Goal: Navigation & Orientation: Find specific page/section

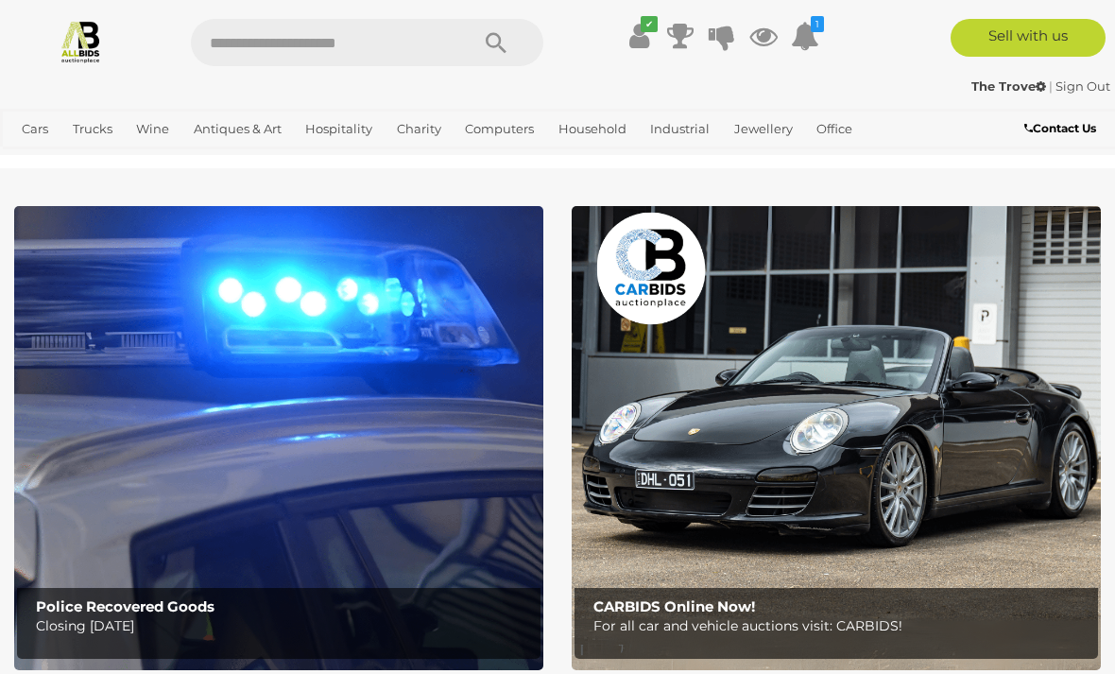
click at [640, 33] on icon at bounding box center [639, 36] width 20 height 34
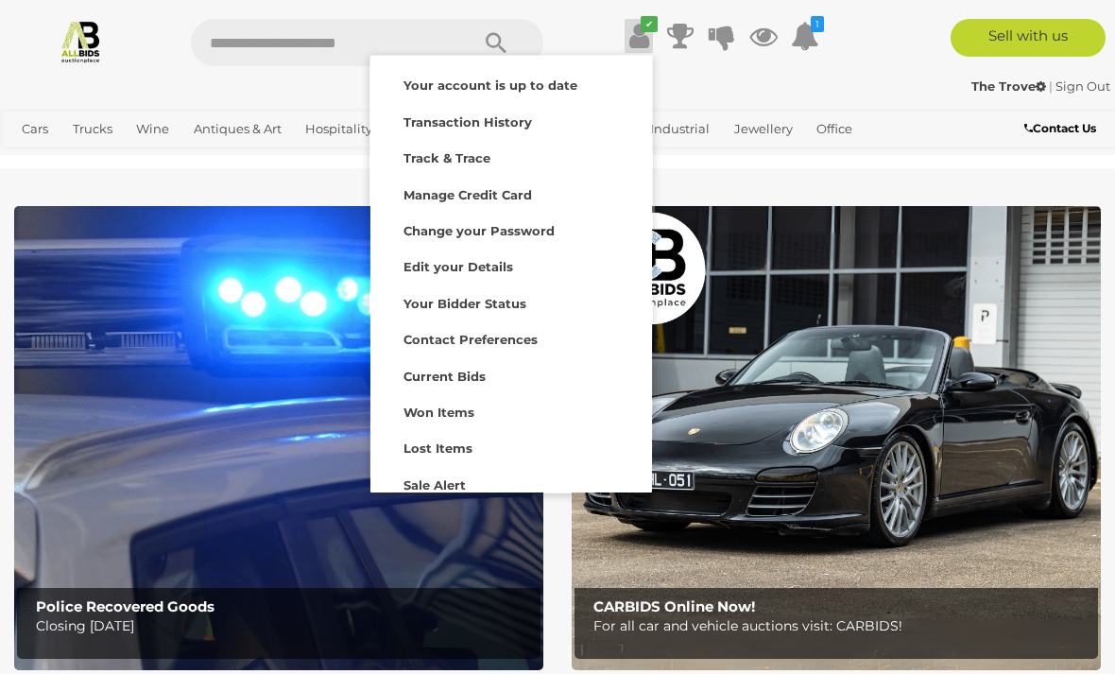
click at [679, 35] on icon at bounding box center [680, 36] width 26 height 34
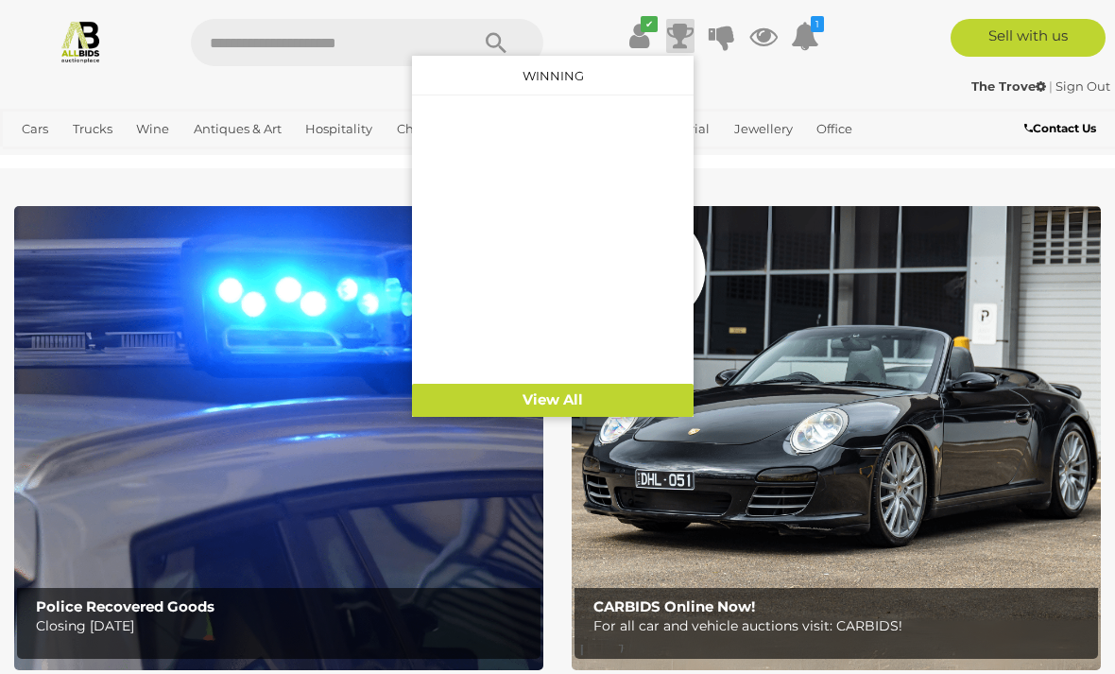
click at [713, 29] on icon at bounding box center [722, 36] width 26 height 34
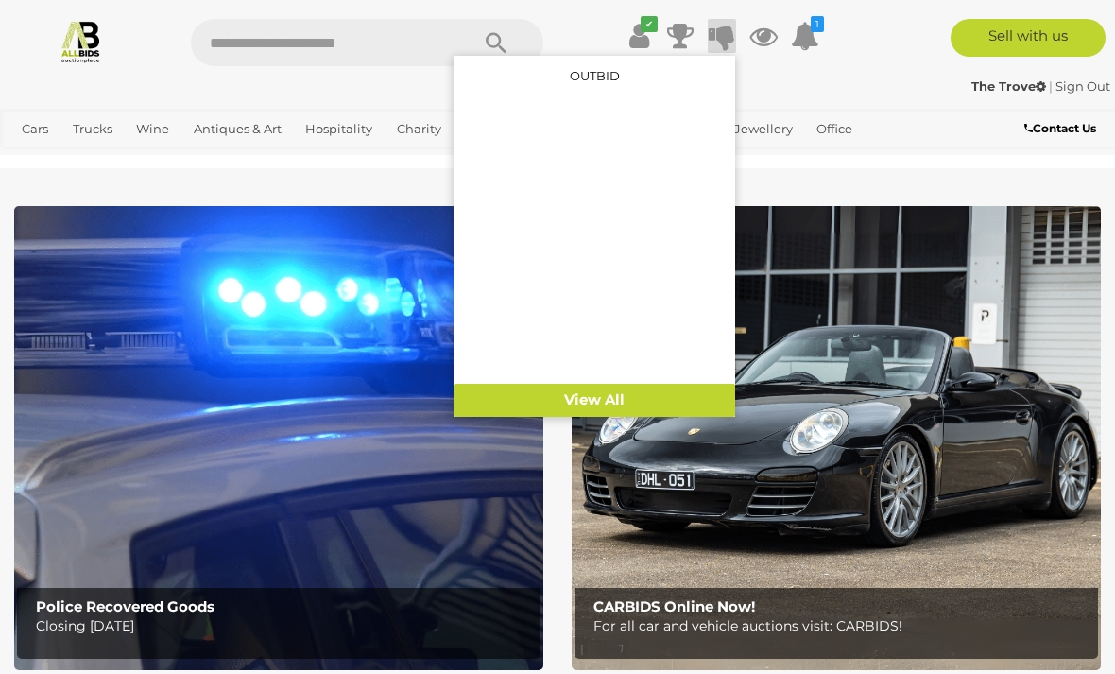
click at [890, 87] on div "The Trove | Sign Out" at bounding box center [558, 87] width 1106 height 22
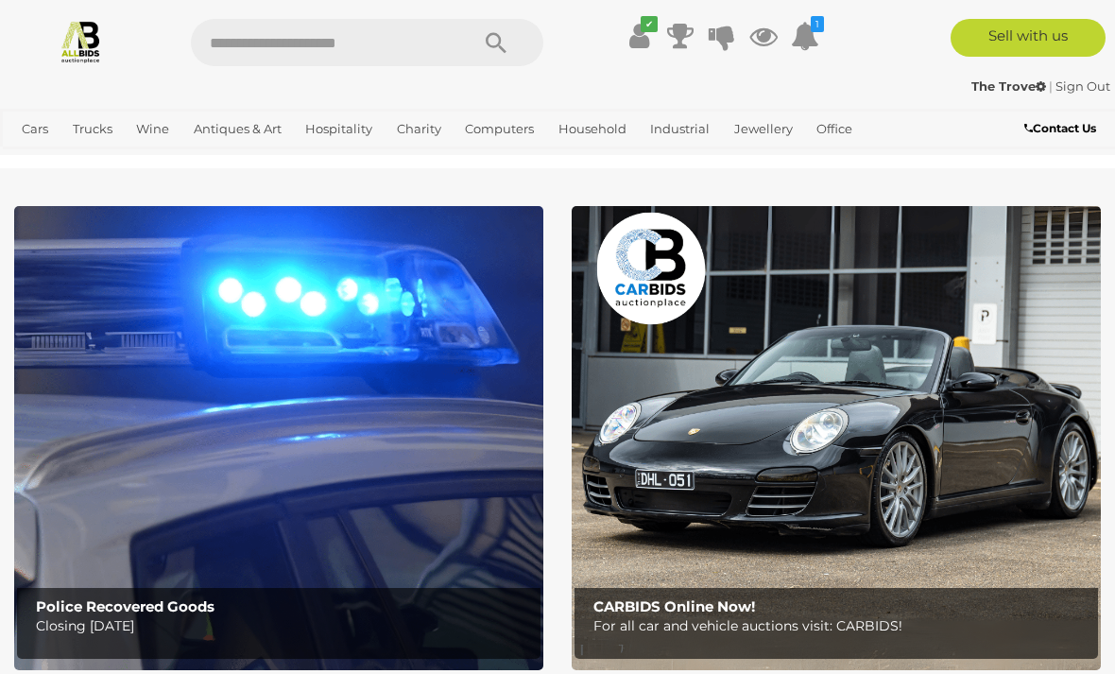
click at [768, 30] on icon at bounding box center [763, 36] width 28 height 34
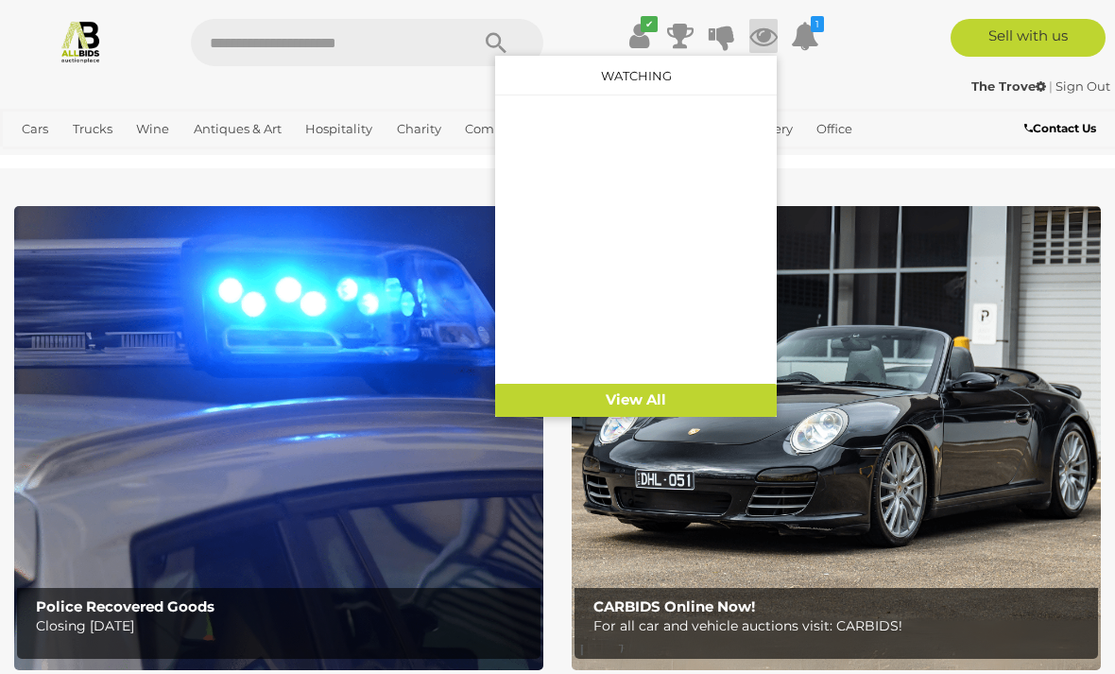
click at [814, 23] on icon "1" at bounding box center [817, 24] width 13 height 16
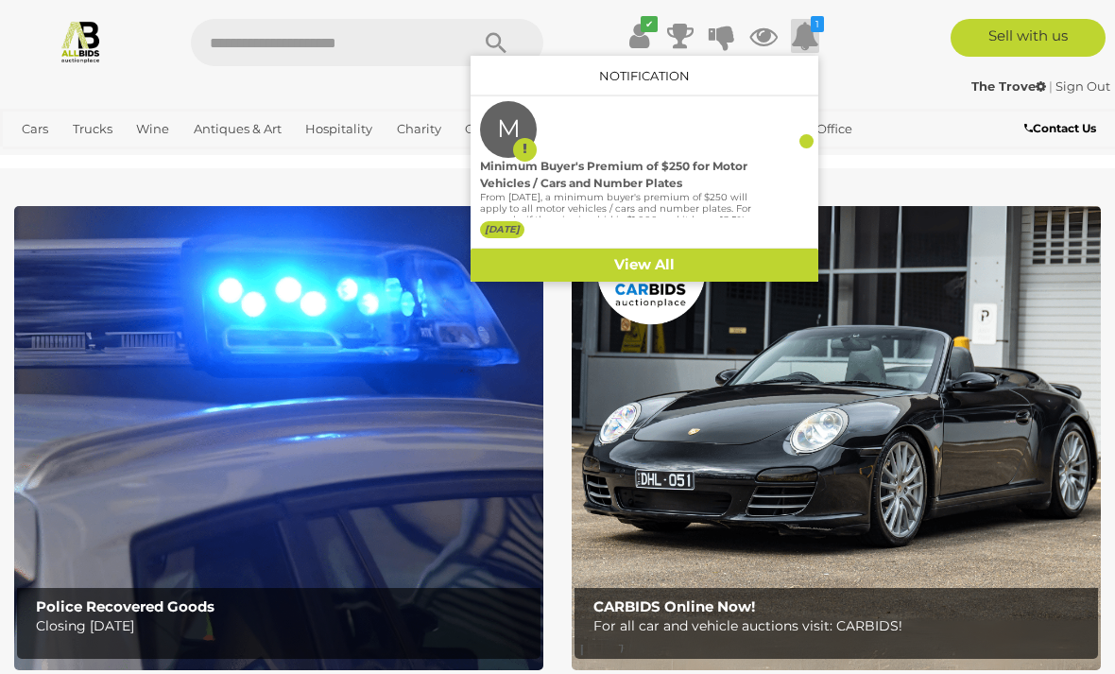
click at [994, 80] on strong "The Trove" at bounding box center [1009, 85] width 75 height 15
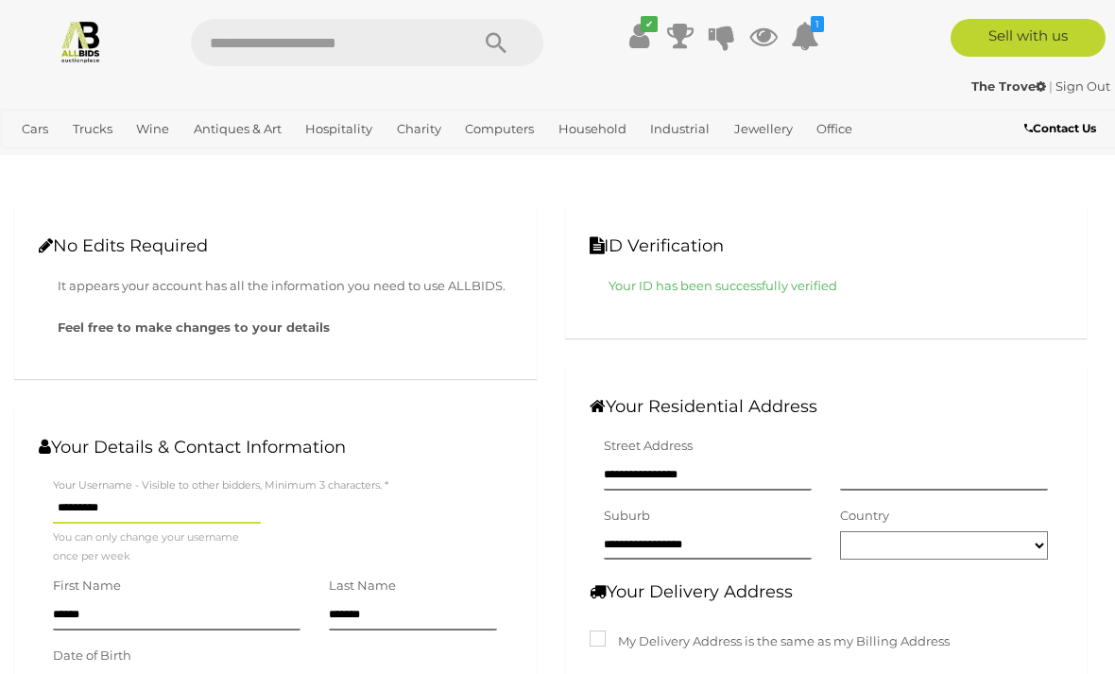
click at [684, 29] on icon at bounding box center [680, 36] width 26 height 34
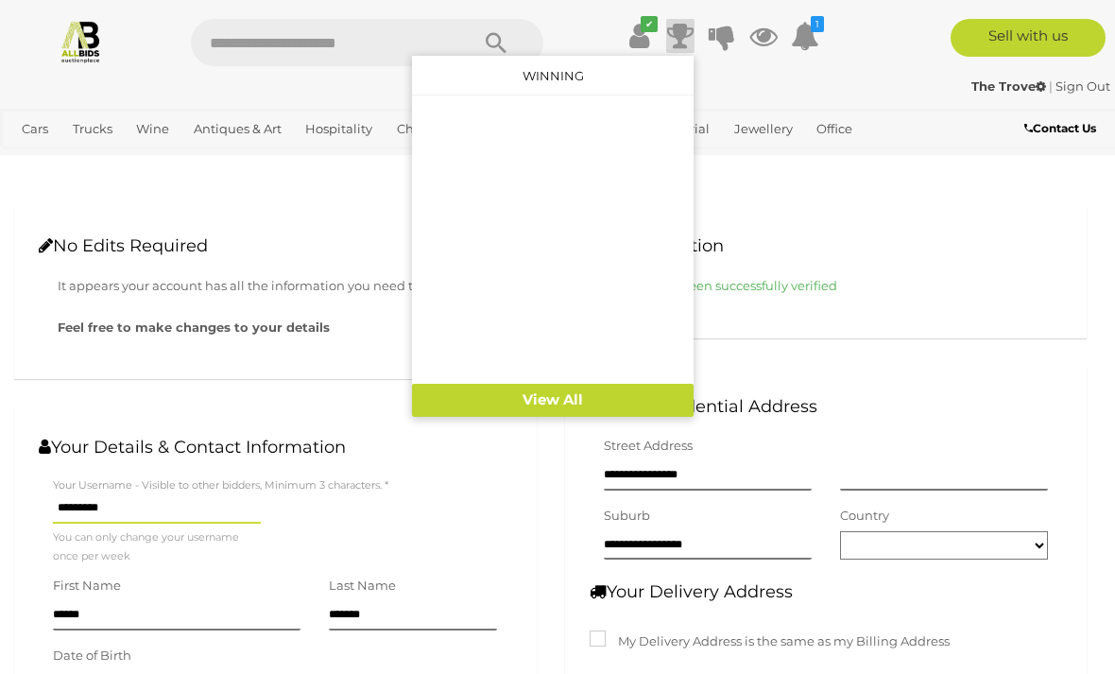
click at [727, 34] on icon at bounding box center [722, 36] width 26 height 34
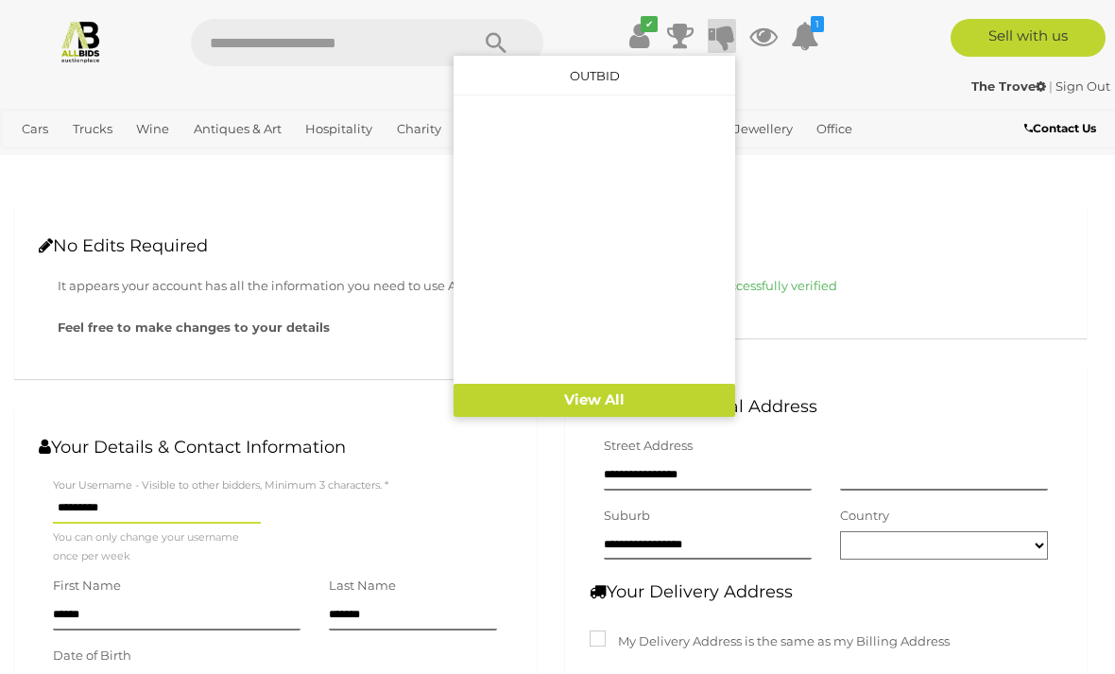
click at [765, 35] on icon at bounding box center [763, 36] width 28 height 34
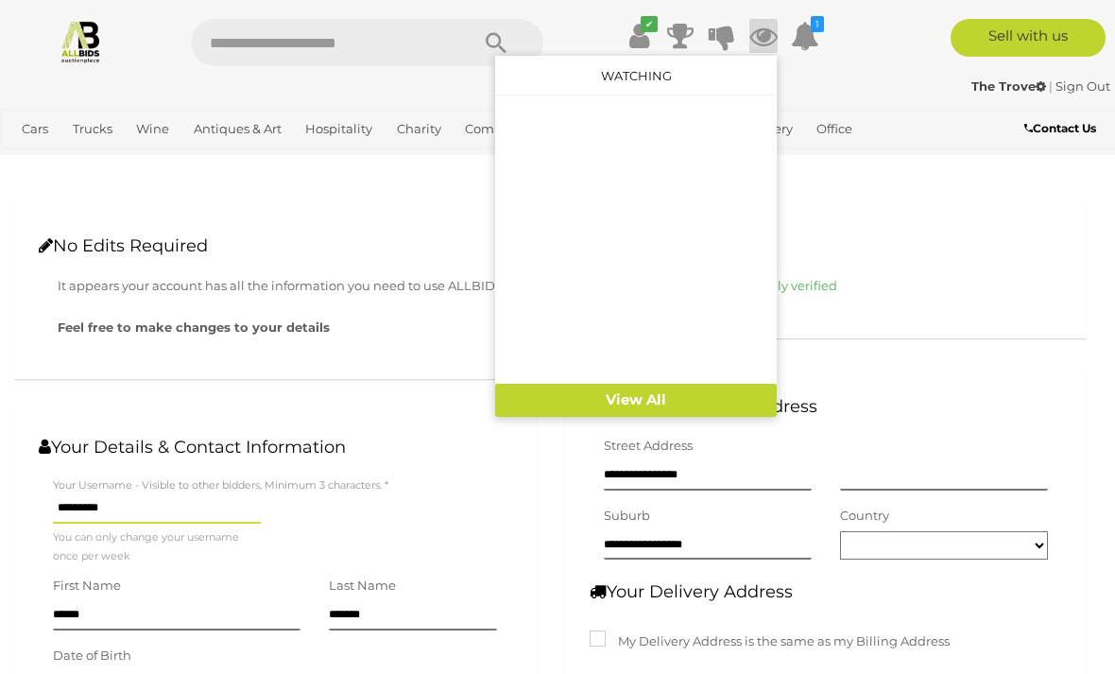
click at [641, 27] on icon "✔" at bounding box center [649, 24] width 17 height 16
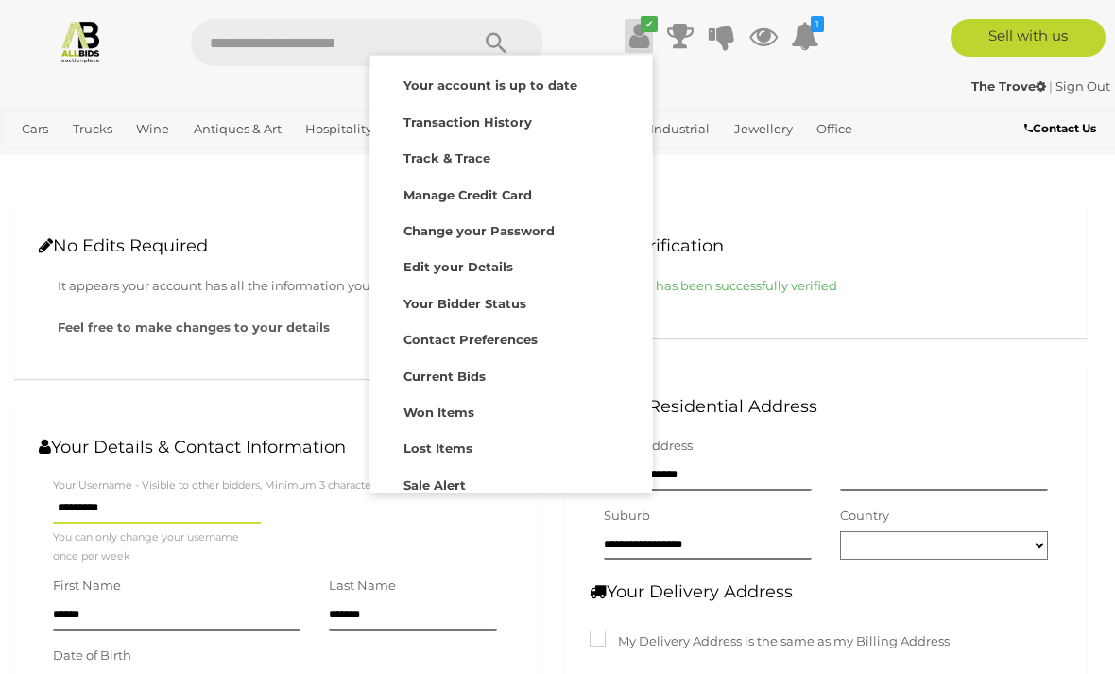
click at [909, 206] on div at bounding box center [557, 337] width 1115 height 674
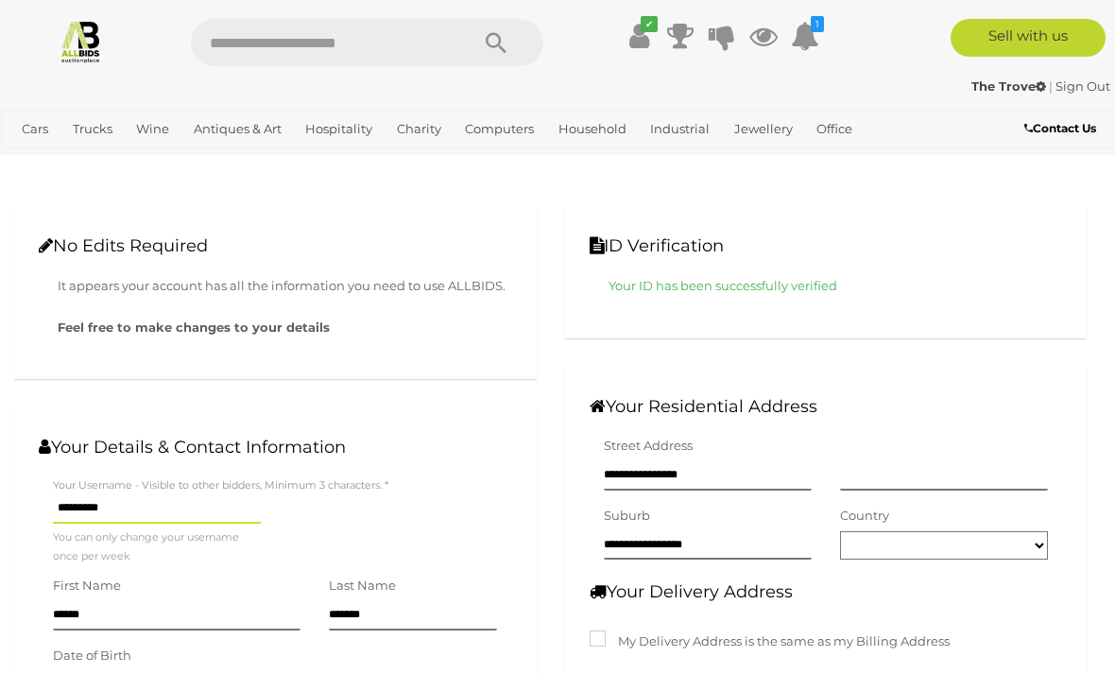
click at [0, 0] on link "Bracelets" at bounding box center [0, 0] width 0 height 0
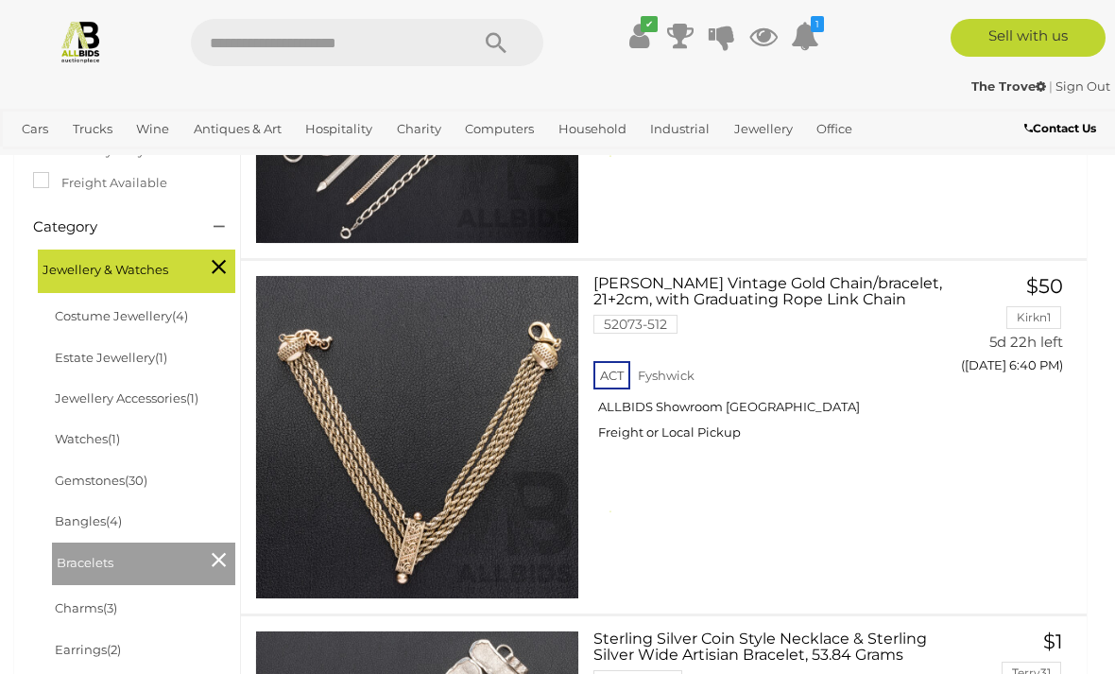
scroll to position [387, 0]
